Goal: Task Accomplishment & Management: Complete application form

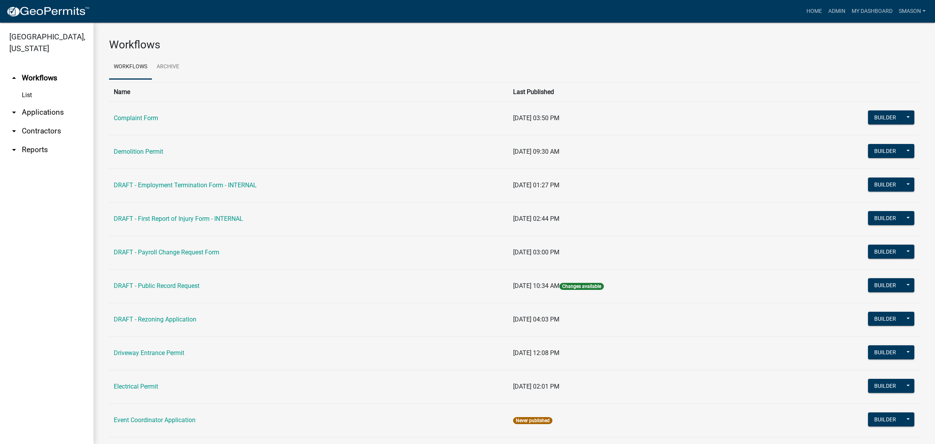
click at [43, 122] on link "arrow_drop_down Applications" at bounding box center [47, 112] width 94 height 19
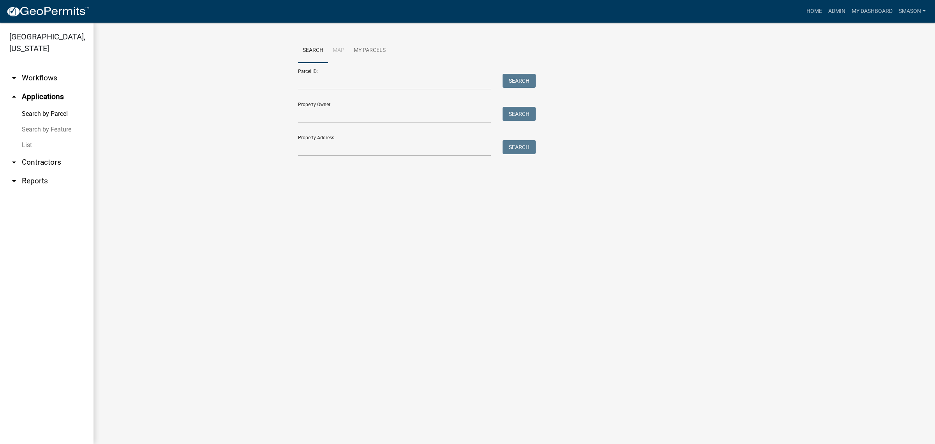
click at [32, 153] on link "List" at bounding box center [47, 145] width 94 height 16
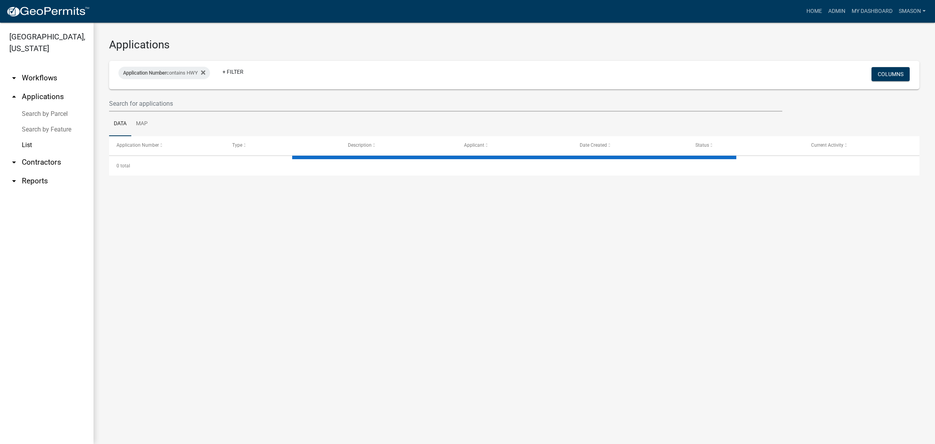
select select "3: 100"
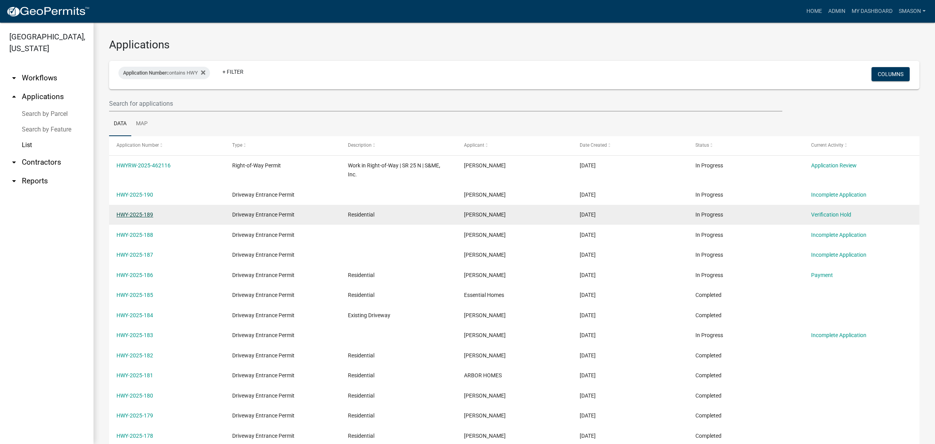
click at [141, 217] on link "HWY-2025-189" at bounding box center [135, 214] width 37 height 6
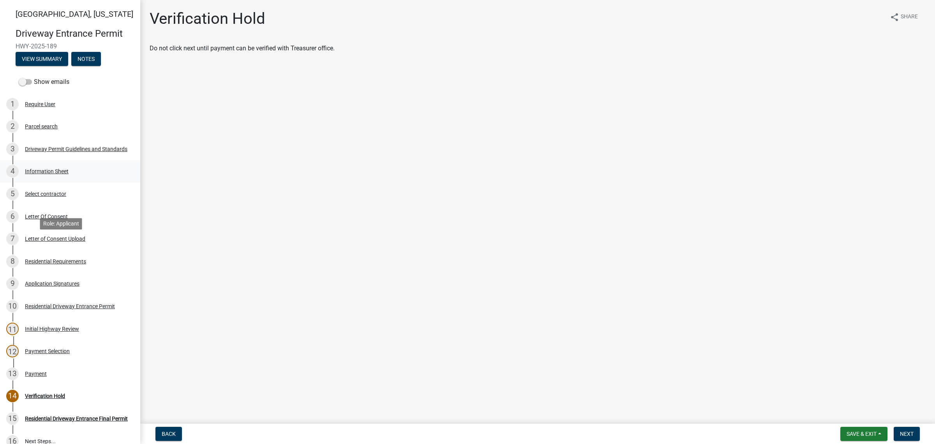
click at [68, 174] on div "Information Sheet" at bounding box center [47, 170] width 44 height 5
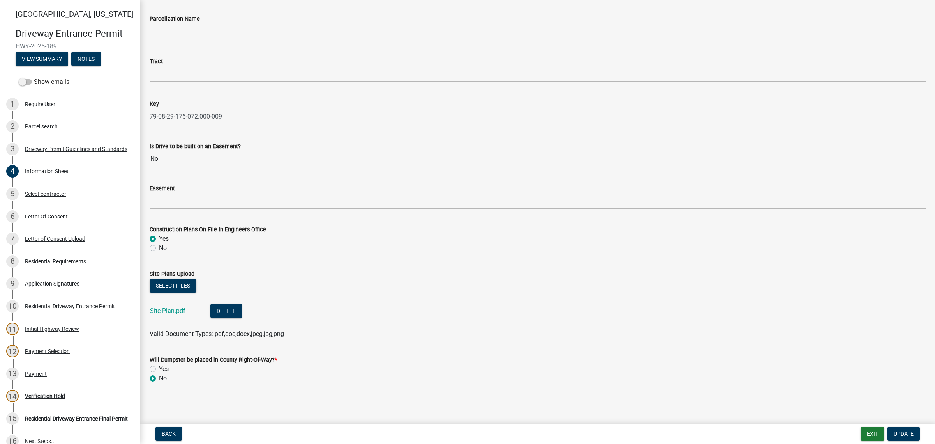
scroll to position [1462, 0]
click at [62, 219] on div "Letter Of Consent" at bounding box center [46, 216] width 43 height 5
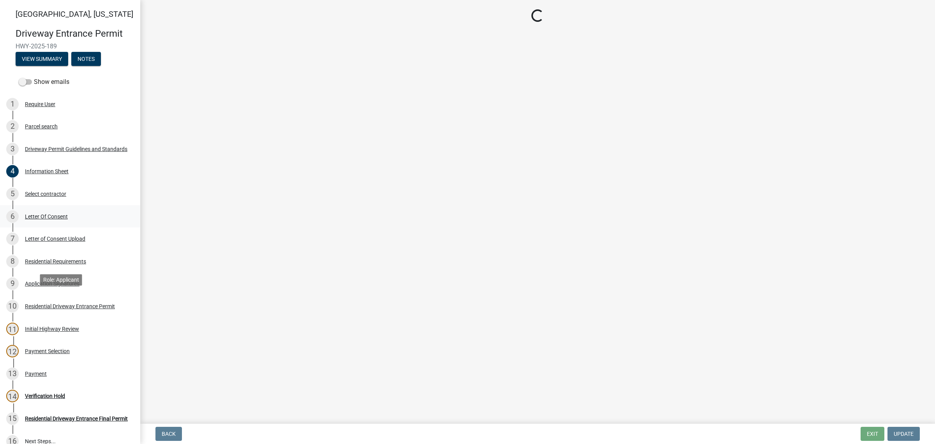
scroll to position [0, 0]
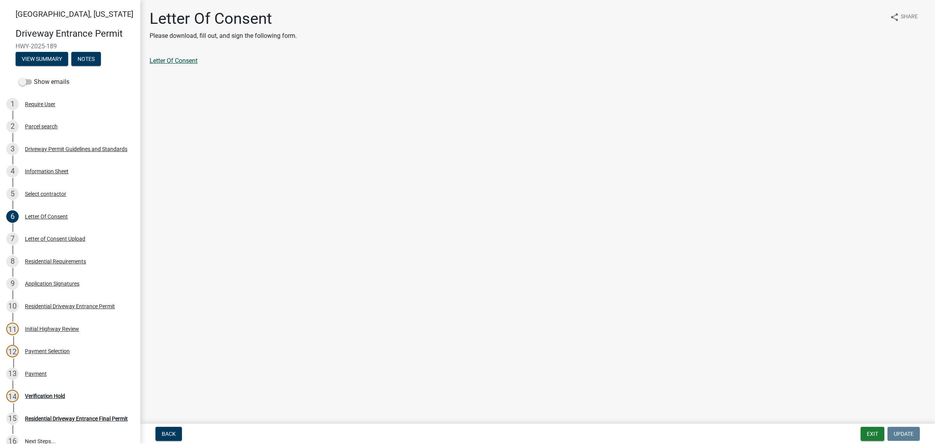
click at [198, 64] on link "Letter Of Consent" at bounding box center [174, 60] width 48 height 7
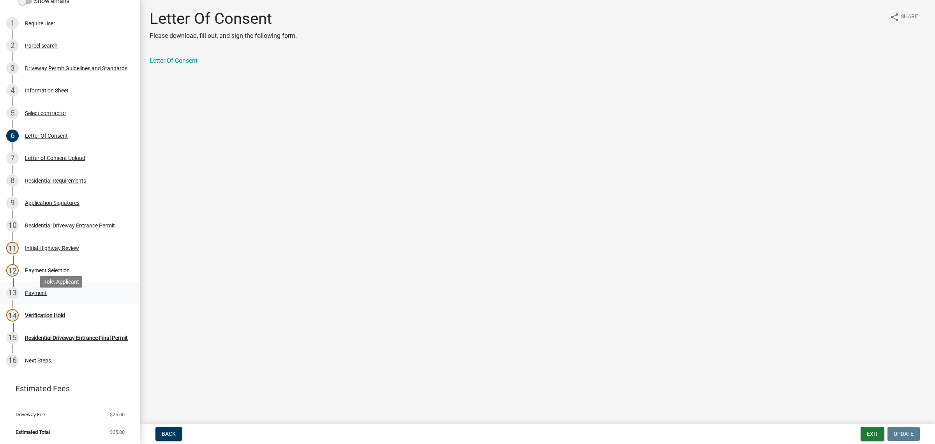
scroll to position [195, 0]
click at [44, 295] on div "Payment" at bounding box center [36, 292] width 22 height 5
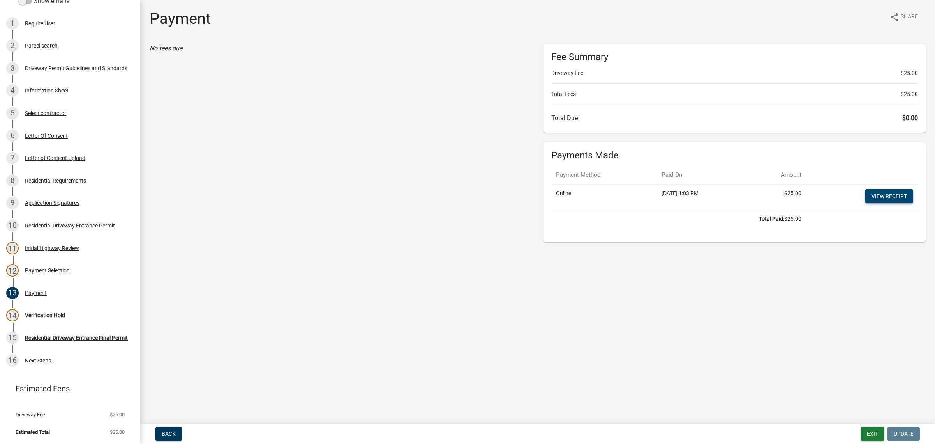
click at [872, 203] on link "View receipt" at bounding box center [890, 196] width 48 height 14
click at [53, 321] on div "14 Verification Hold" at bounding box center [67, 315] width 122 height 12
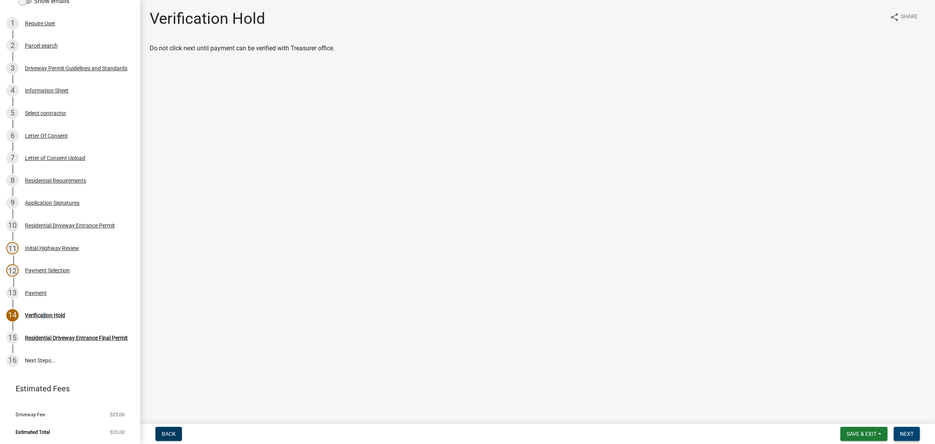
click at [901, 430] on span "Next" at bounding box center [907, 433] width 14 height 6
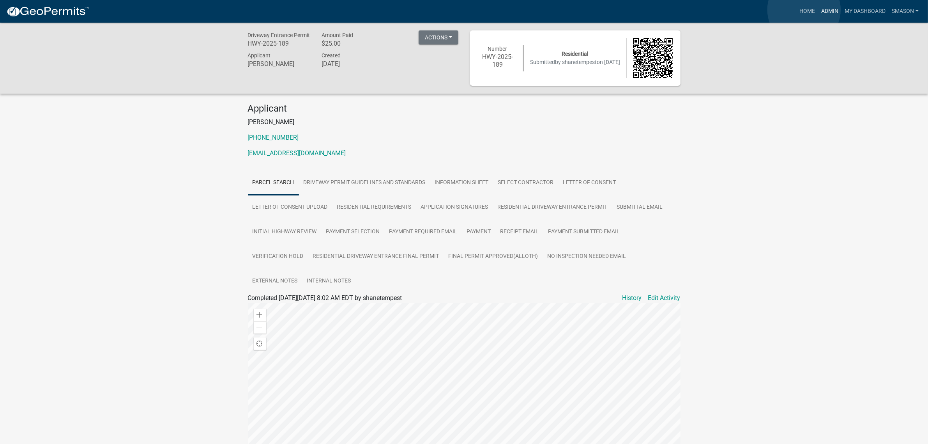
click at [818, 10] on link "Admin" at bounding box center [829, 11] width 23 height 15
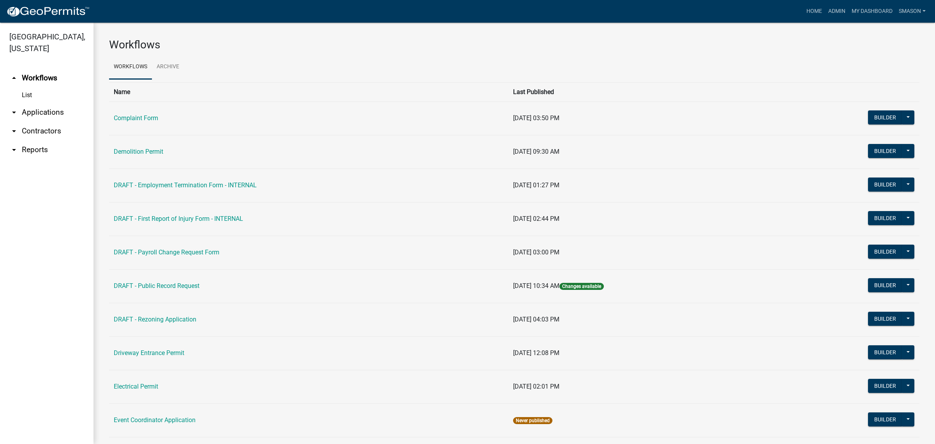
click at [53, 122] on link "arrow_drop_down Applications" at bounding box center [47, 112] width 94 height 19
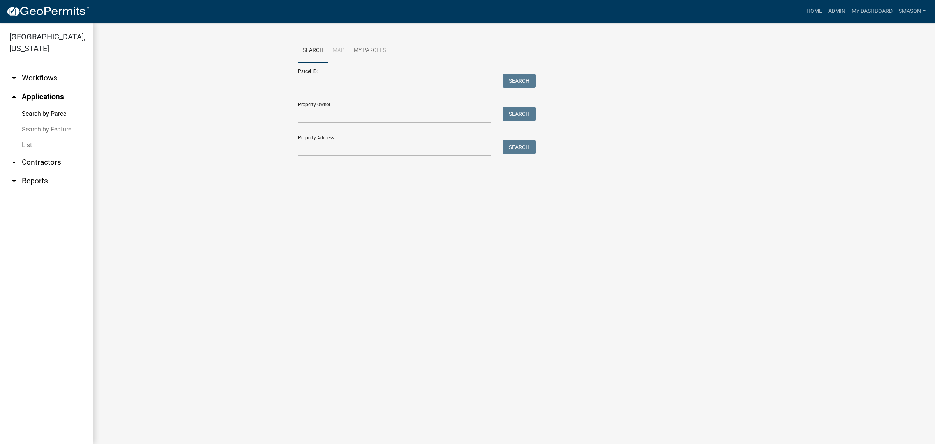
drag, startPoint x: 32, startPoint y: 168, endPoint x: 40, endPoint y: 168, distance: 7.8
click at [32, 153] on link "List" at bounding box center [47, 145] width 94 height 16
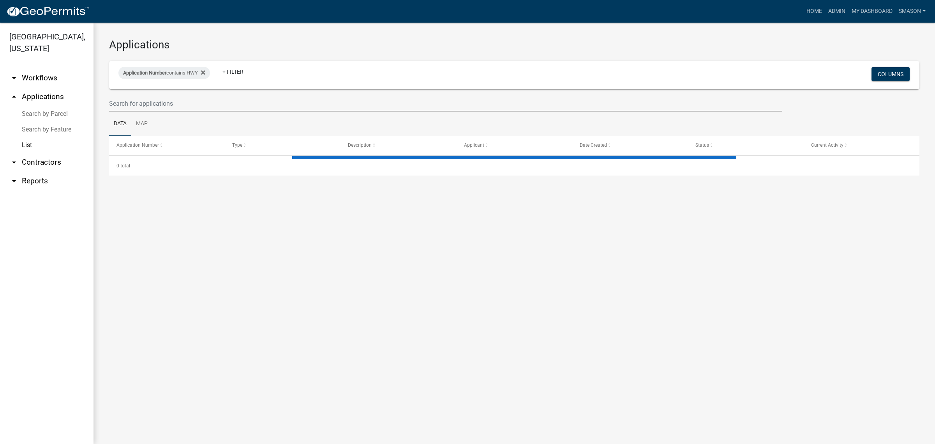
select select "3: 100"
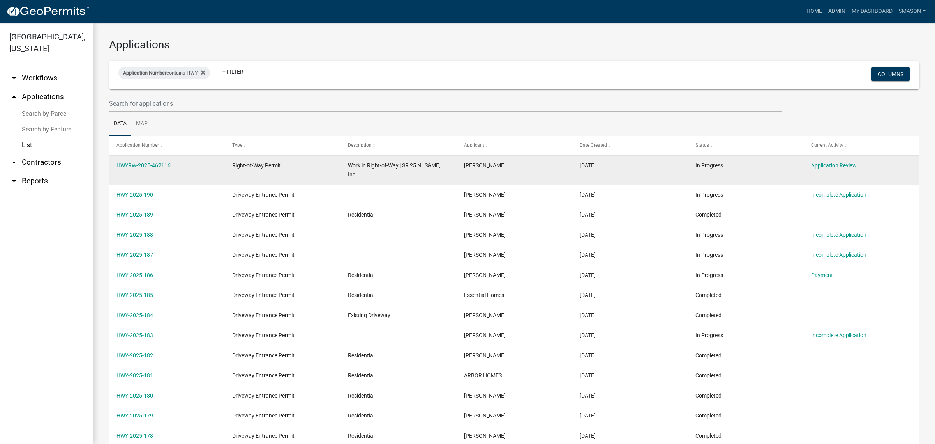
click at [146, 184] on datatable-body-cell "HWYRW-2025-462116" at bounding box center [167, 170] width 116 height 29
click at [147, 168] on link "HWYRW-2025-462116" at bounding box center [144, 165] width 54 height 6
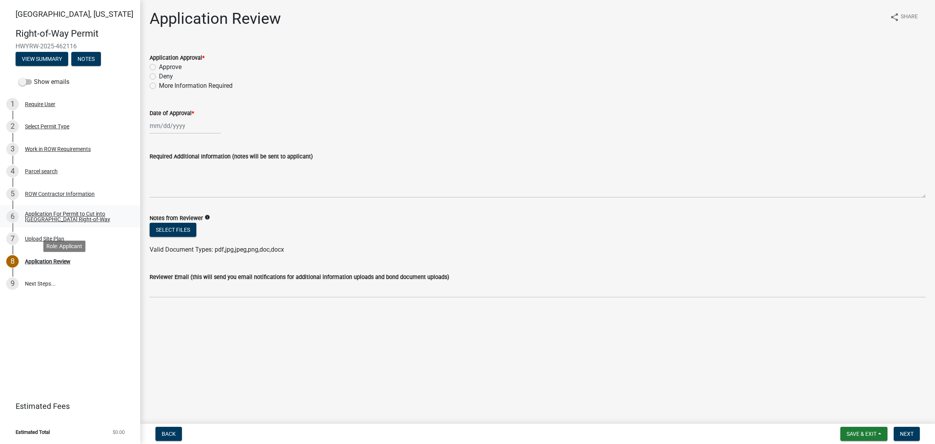
click at [57, 222] on div "Application For Permit to Cut into [GEOGRAPHIC_DATA] Right-of-Way" at bounding box center [76, 216] width 103 height 11
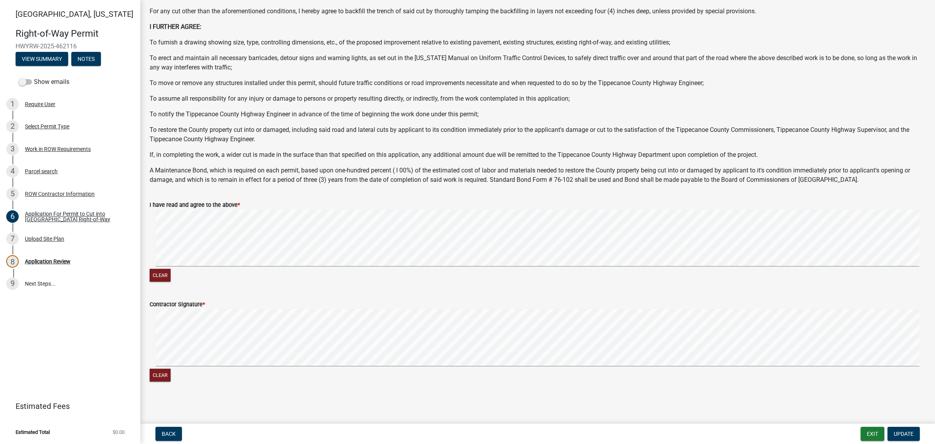
scroll to position [1059, 0]
click at [53, 241] on div "Upload Site Plan" at bounding box center [44, 238] width 39 height 5
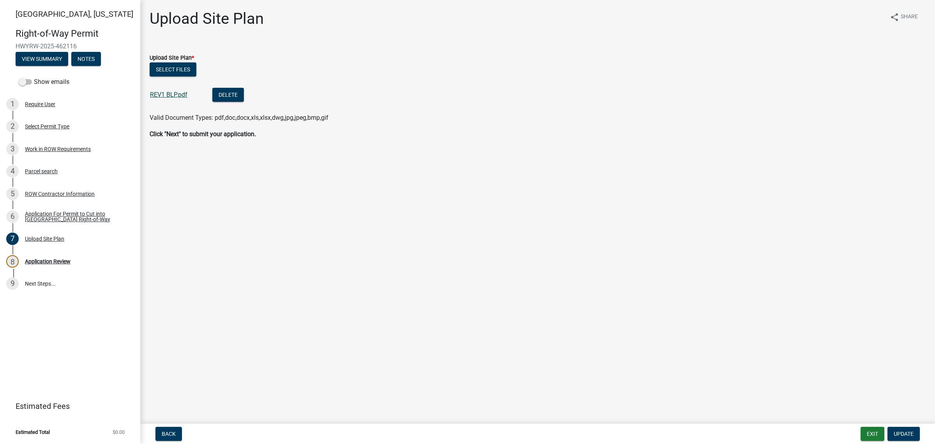
click at [186, 98] on link "REV1 BLP.pdf" at bounding box center [168, 94] width 37 height 7
click at [57, 129] on div "Select Permit Type" at bounding box center [47, 126] width 44 height 5
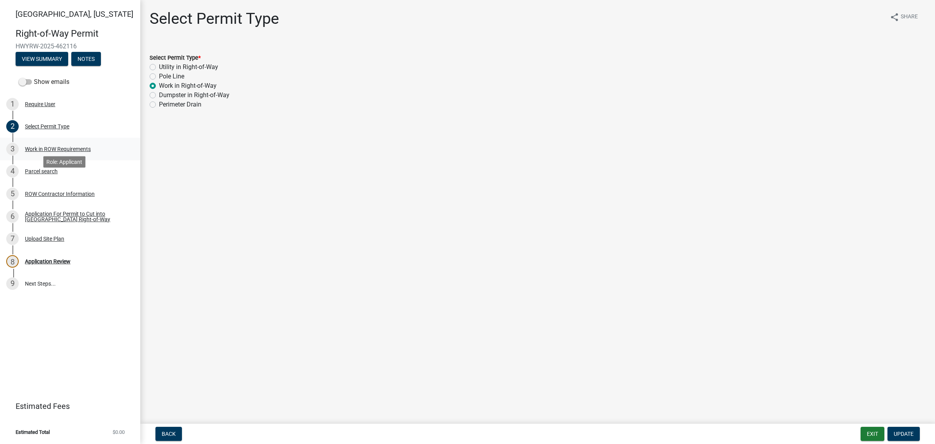
click at [65, 152] on div "Work in ROW Requirements" at bounding box center [58, 148] width 66 height 5
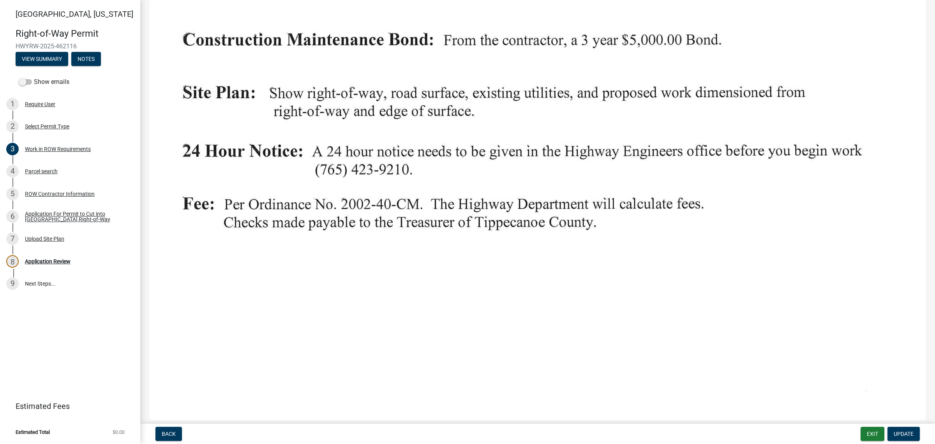
scroll to position [49, 0]
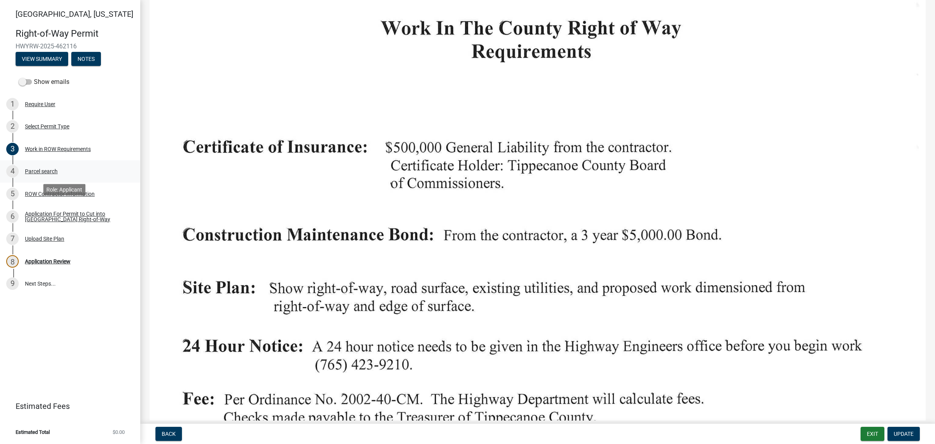
click at [46, 174] on div "Parcel search" at bounding box center [41, 170] width 33 height 5
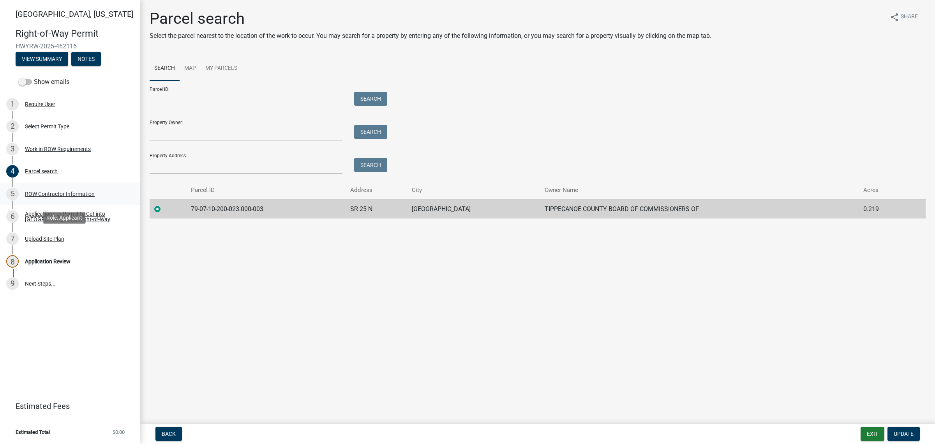
click at [51, 196] on div "ROW Contractor Information" at bounding box center [60, 193] width 70 height 5
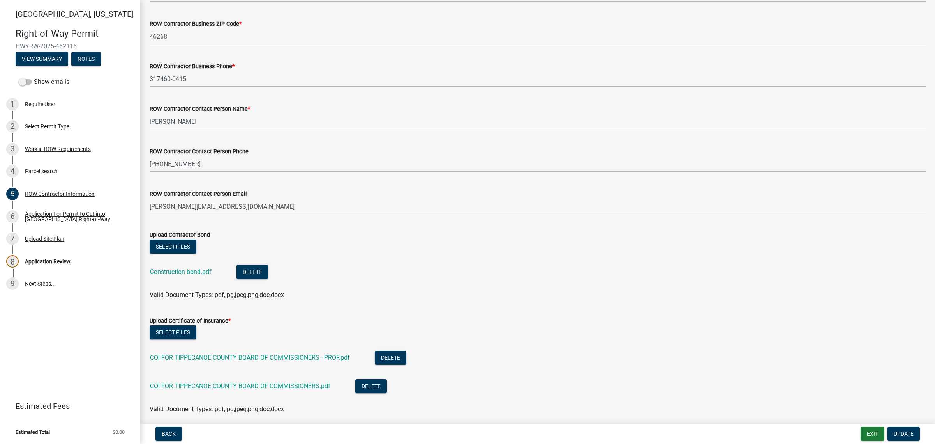
scroll to position [292, 0]
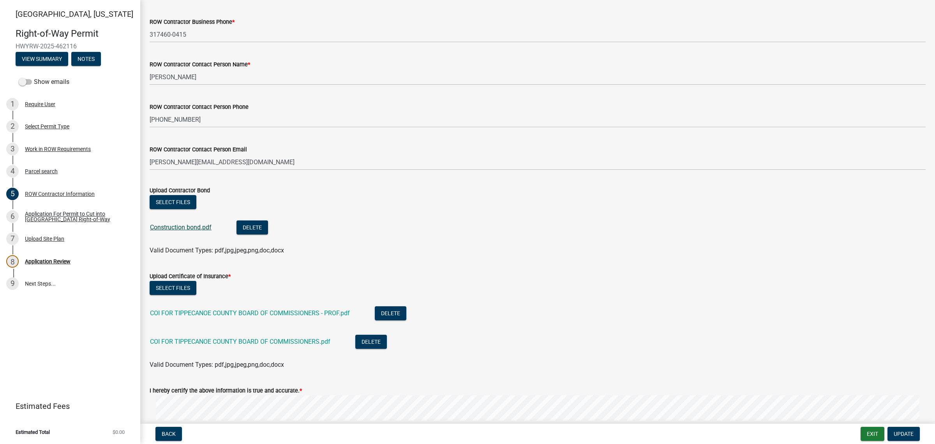
click at [191, 231] on link "Construction bond.pdf" at bounding box center [181, 226] width 62 height 7
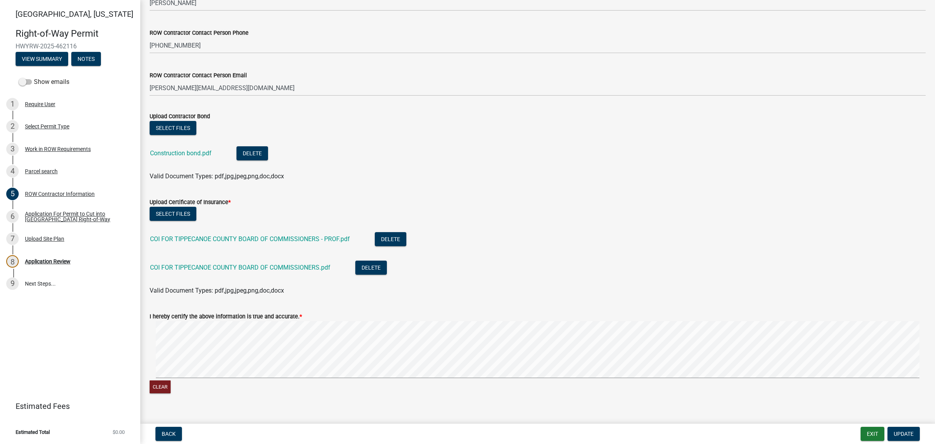
scroll to position [536, 0]
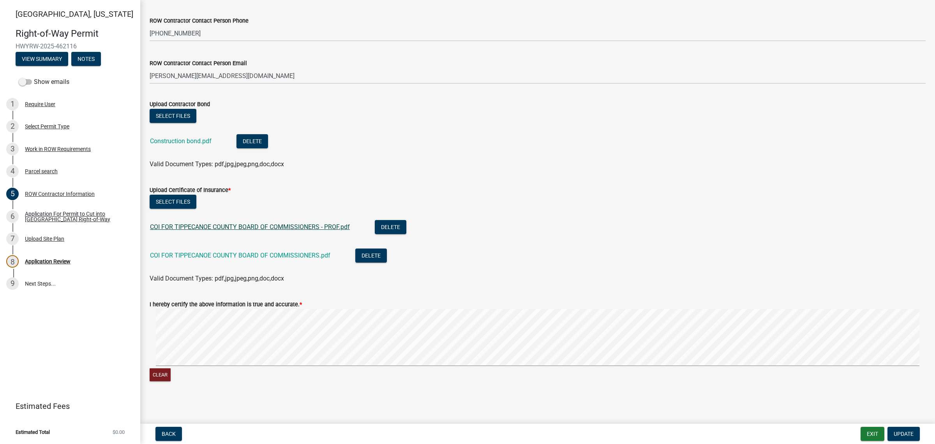
click at [270, 223] on link "COI FOR TIPPECANOE COUNTY BOARD OF COMMISSIONERS - PROF.pdf" at bounding box center [250, 226] width 200 height 7
click at [297, 253] on link "COI FOR TIPPECANOE COUNTY BOARD OF COMMISSIONERS.pdf" at bounding box center [240, 254] width 180 height 7
click at [79, 152] on div "Work in ROW Requirements" at bounding box center [58, 148] width 66 height 5
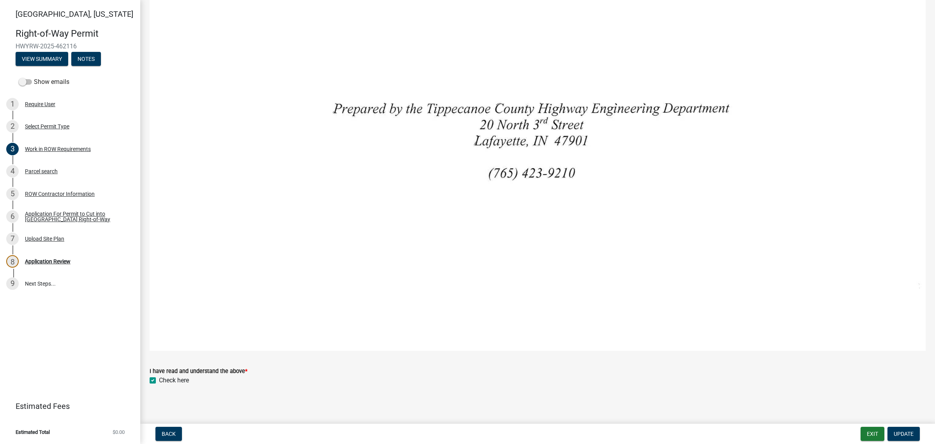
scroll to position [707, 0]
click at [75, 196] on div "ROW Contractor Information" at bounding box center [60, 193] width 70 height 5
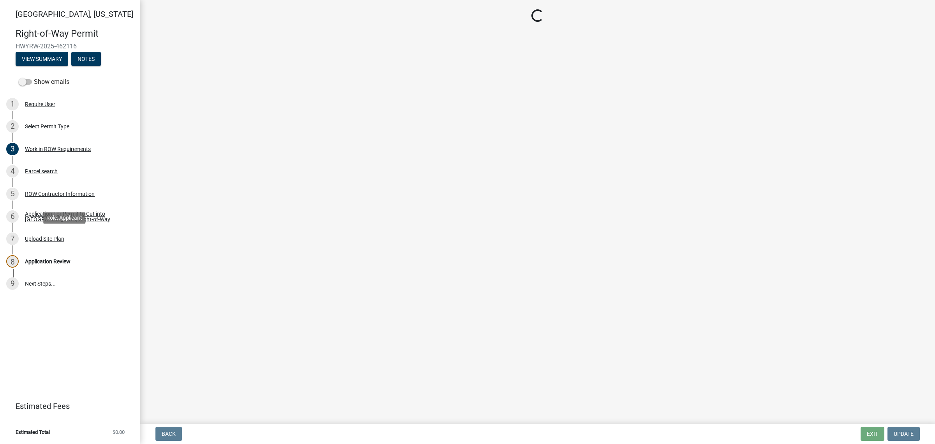
scroll to position [0, 0]
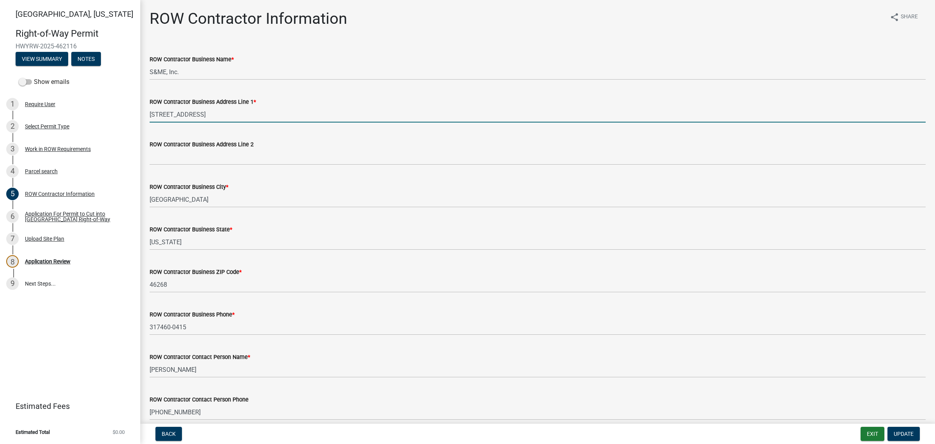
click at [175, 122] on input "[STREET_ADDRESS]" at bounding box center [538, 114] width 776 height 16
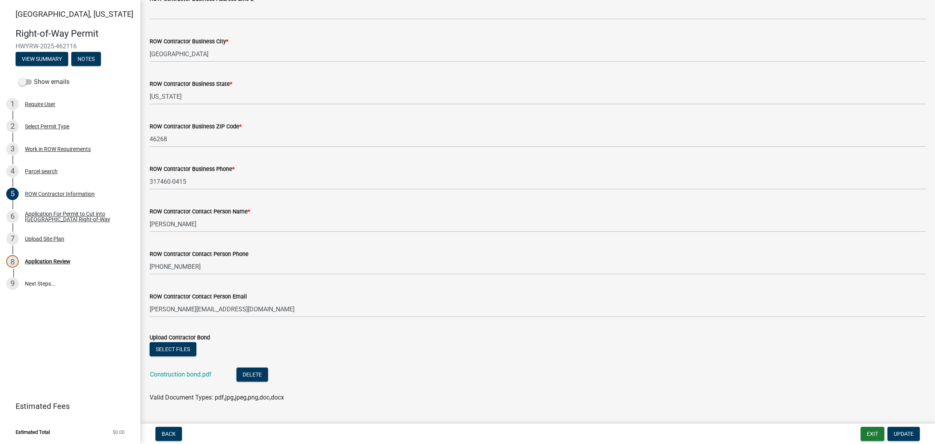
scroll to position [146, 0]
type input "[STREET_ADDRESS]"
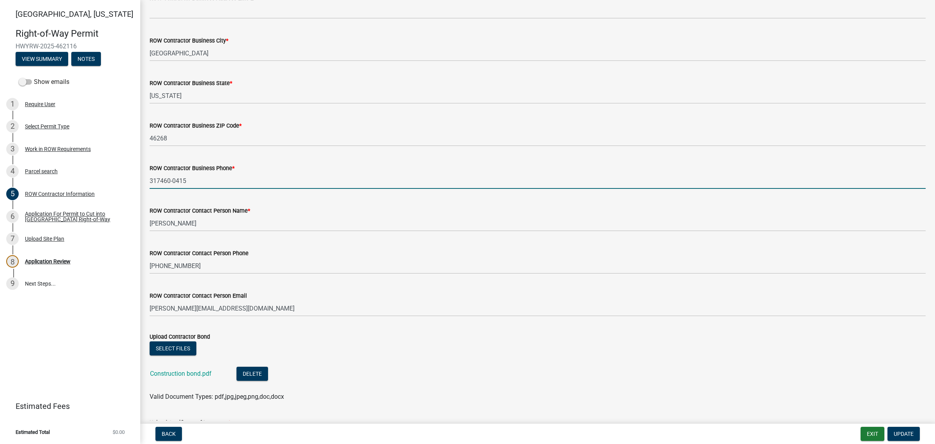
click at [163, 189] on input "317460-0415" at bounding box center [538, 181] width 776 height 16
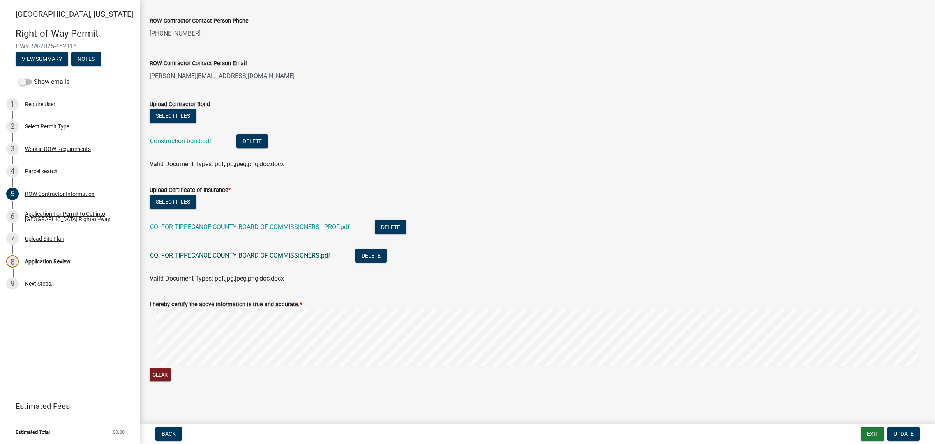
scroll to position [555, 0]
type input "[PHONE_NUMBER]"
click at [907, 433] on span "Update" at bounding box center [904, 433] width 20 height 6
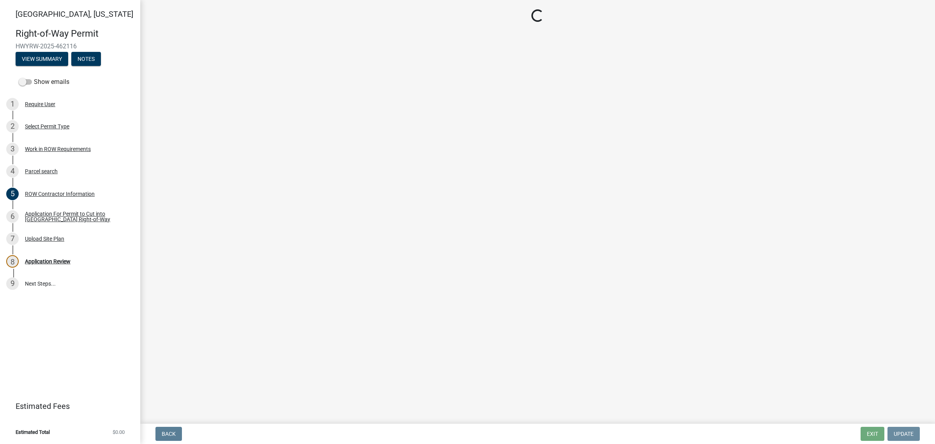
scroll to position [0, 0]
